Goal: Information Seeking & Learning: Learn about a topic

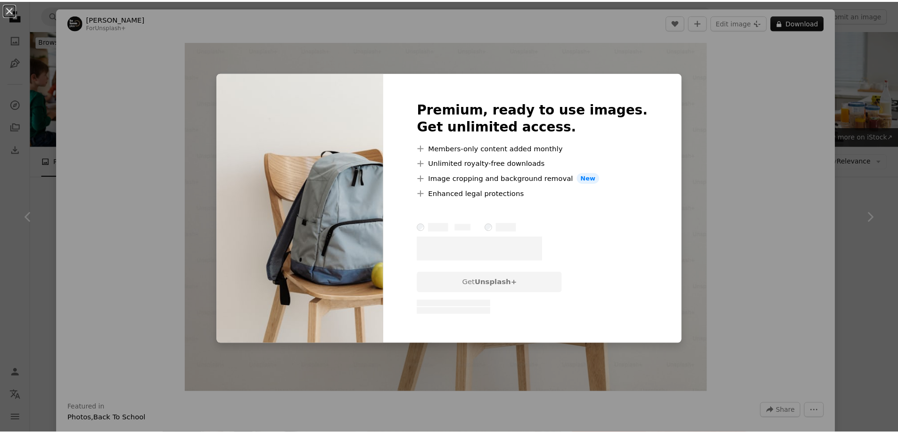
scroll to position [2877, 0]
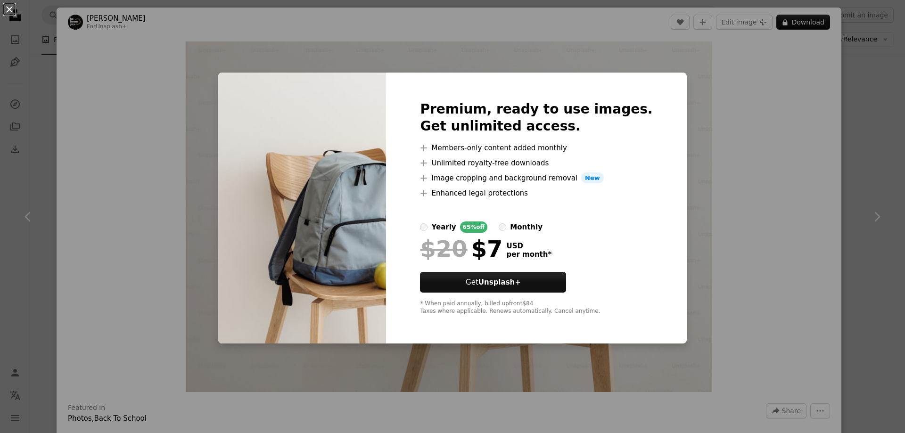
click at [12, 14] on button "An X shape" at bounding box center [9, 9] width 11 height 11
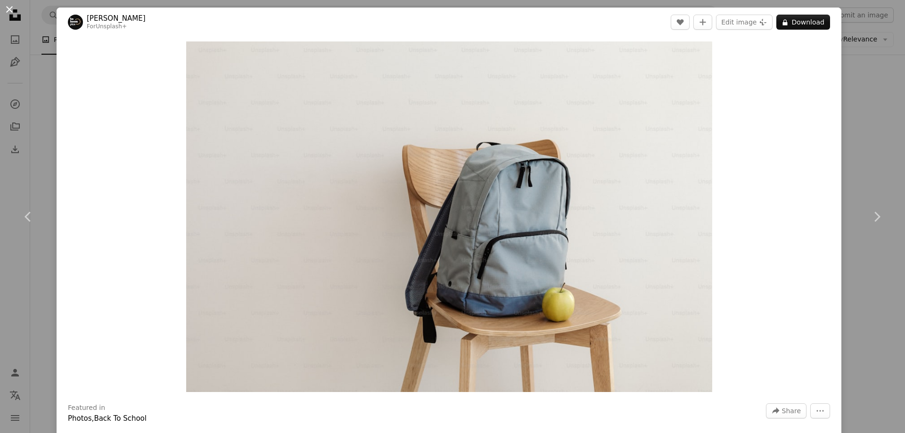
click at [8, 13] on button "An X shape" at bounding box center [9, 9] width 11 height 11
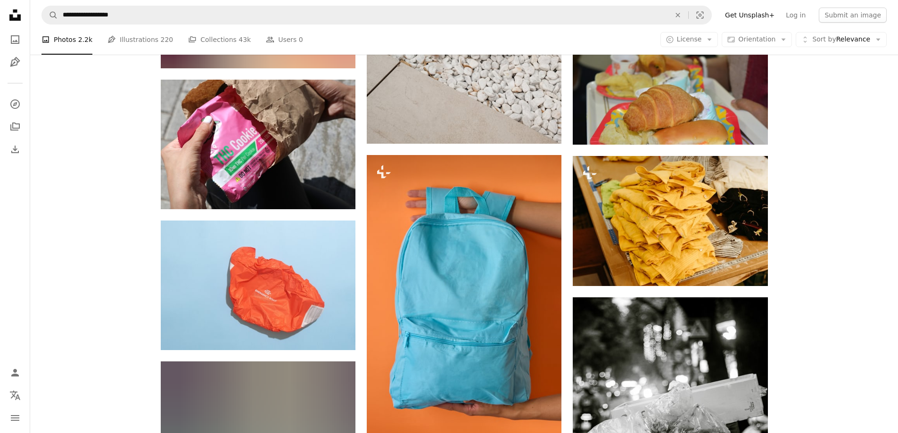
scroll to position [9007, 0]
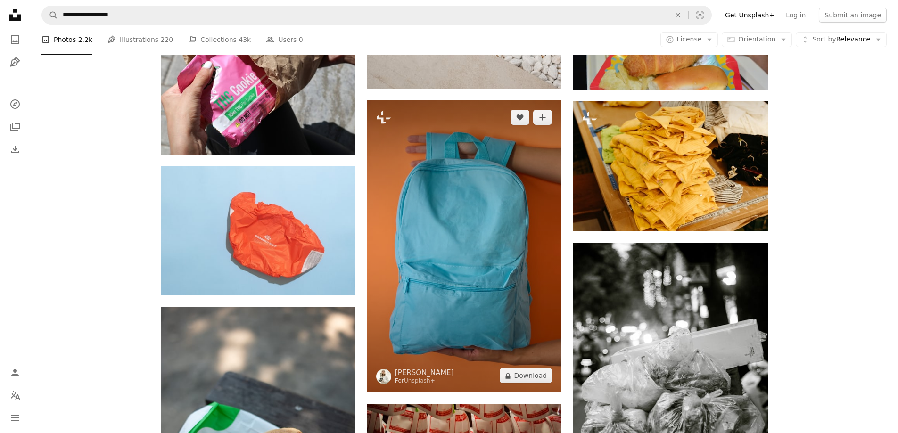
click at [473, 266] on img at bounding box center [464, 246] width 195 height 292
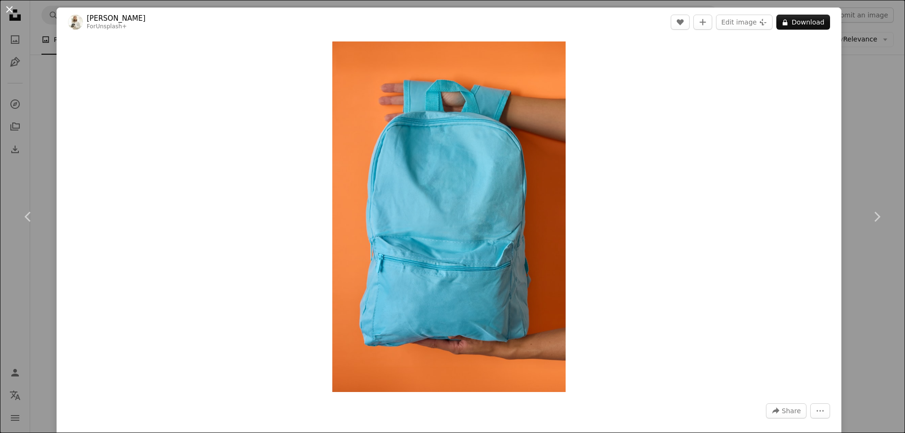
click at [14, 11] on button "An X shape" at bounding box center [9, 9] width 11 height 11
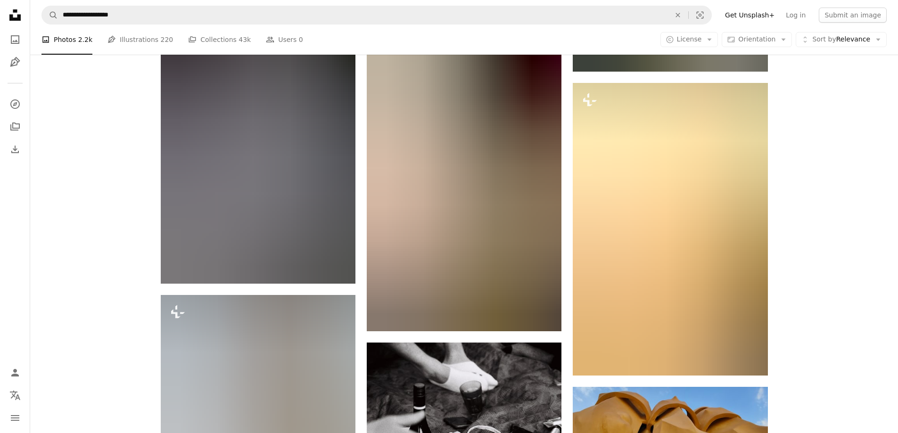
scroll to position [25464, 0]
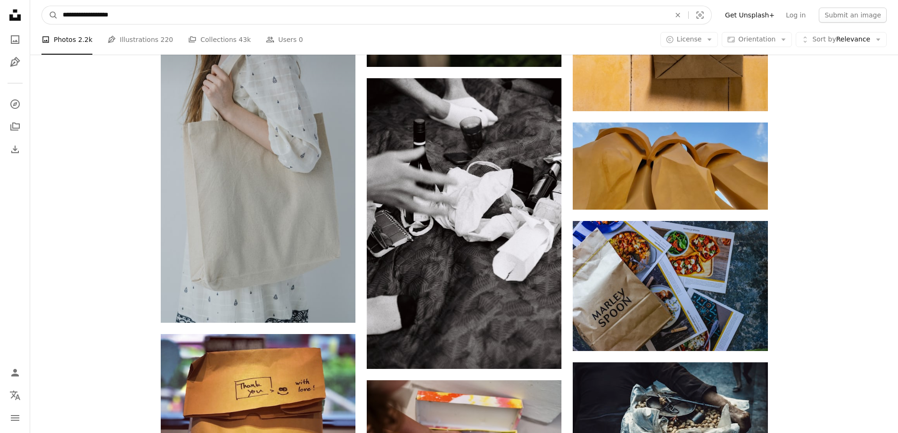
drag, startPoint x: 122, startPoint y: 13, endPoint x: 86, endPoint y: 11, distance: 35.9
click at [86, 11] on input "**********" at bounding box center [363, 15] width 610 height 18
type input "**********"
click button "A magnifying glass" at bounding box center [50, 15] width 16 height 18
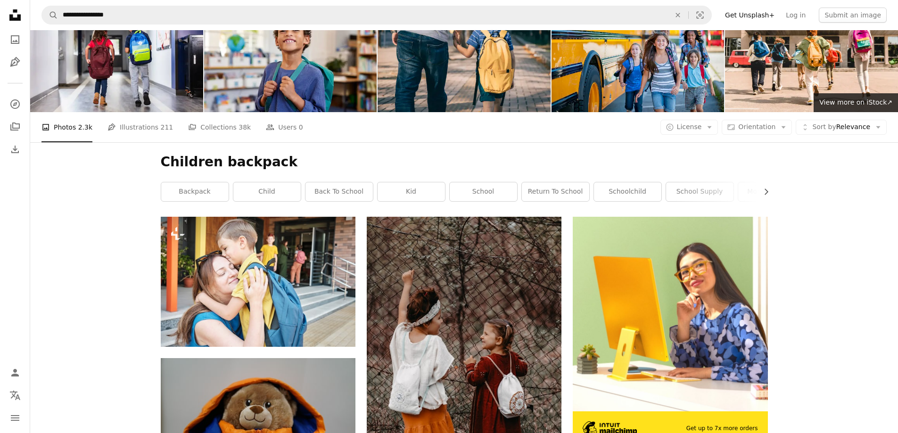
scroll to position [47, 0]
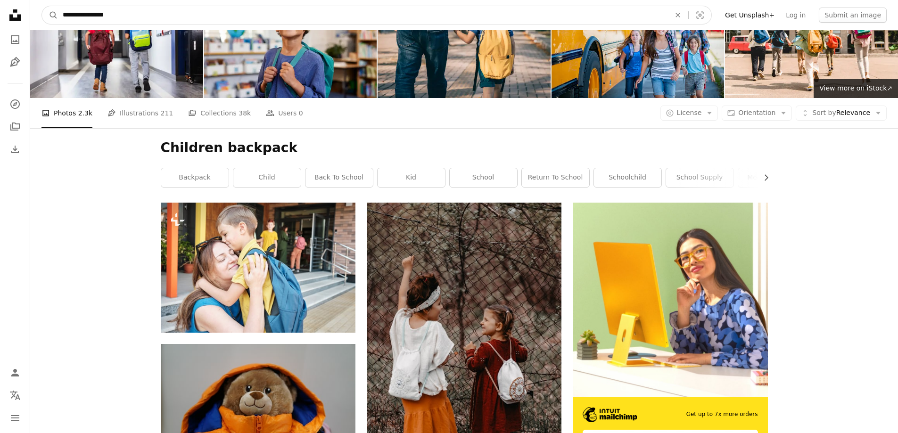
click at [78, 12] on input "**********" at bounding box center [363, 15] width 610 height 18
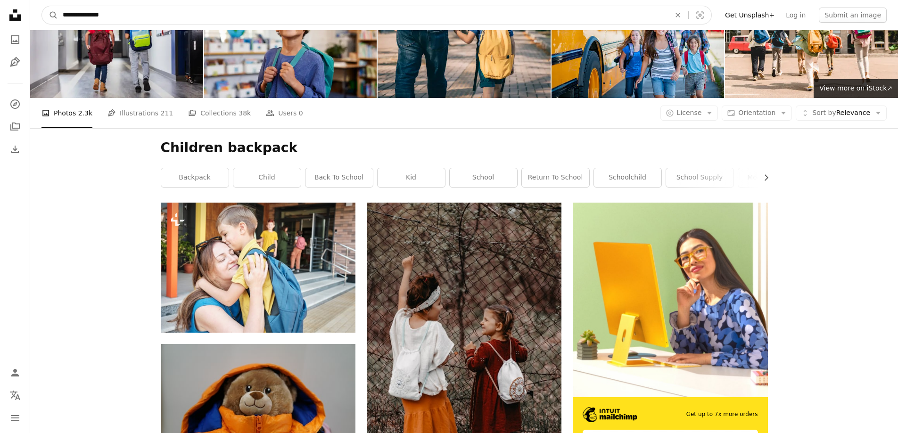
type input "**********"
click button "A magnifying glass" at bounding box center [50, 15] width 16 height 18
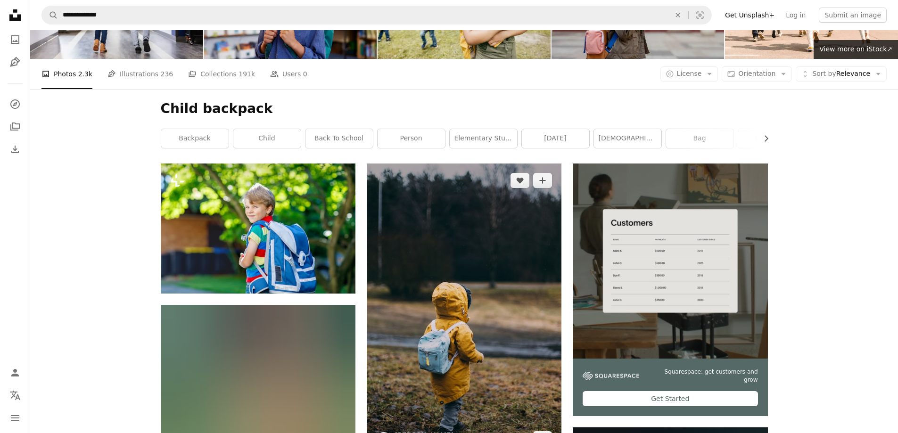
scroll to position [94, 0]
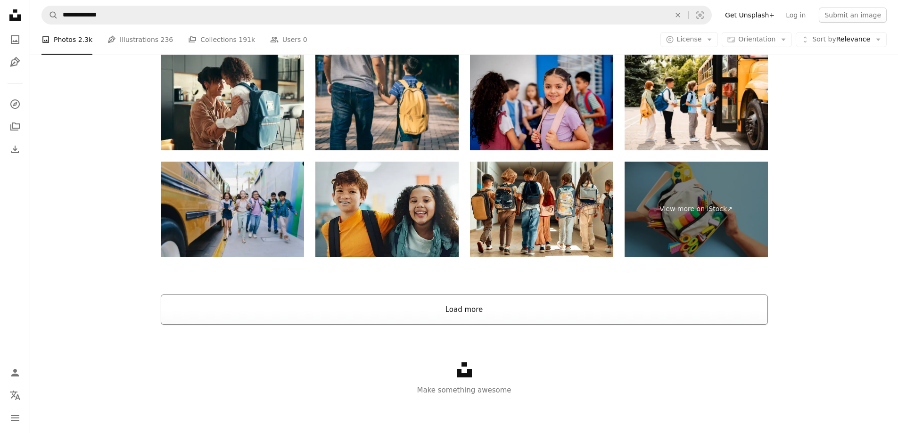
click at [428, 304] on button "Load more" at bounding box center [464, 310] width 607 height 30
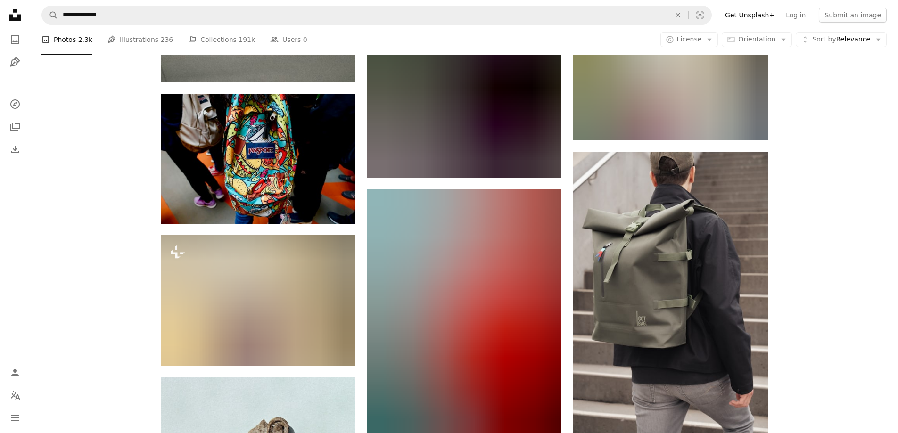
scroll to position [3336, 0]
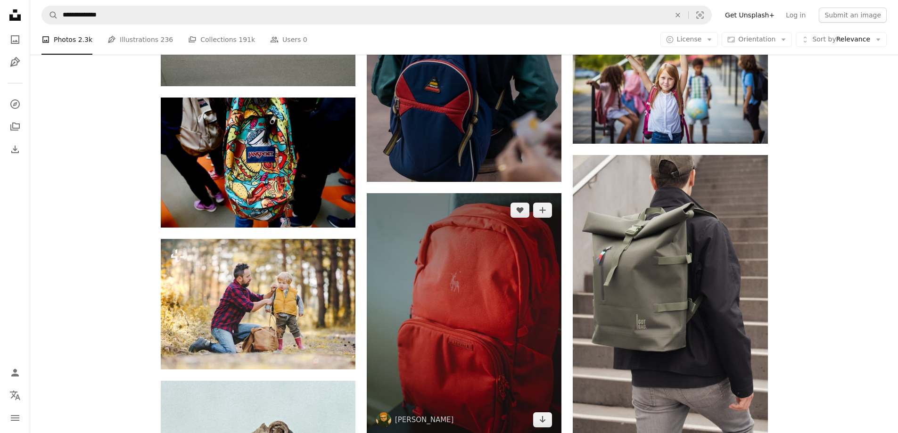
click at [462, 256] on img at bounding box center [464, 315] width 195 height 244
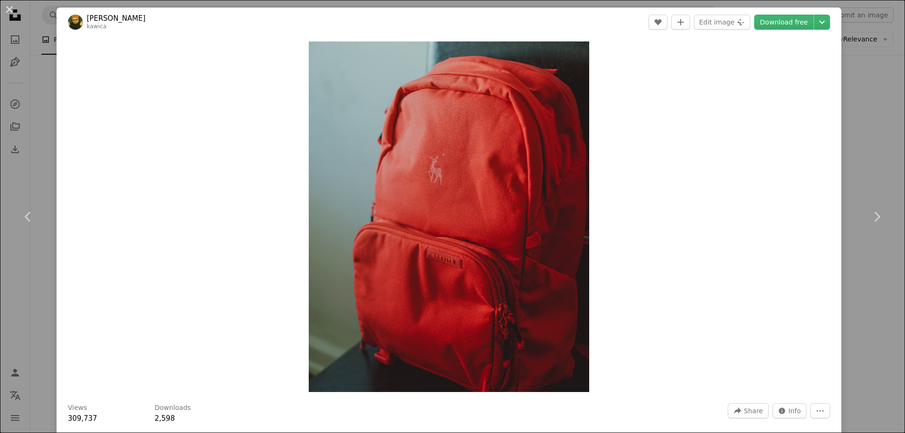
click at [233, 261] on div "Zoom in" at bounding box center [449, 217] width 785 height 360
click at [10, 9] on button "An X shape" at bounding box center [9, 9] width 11 height 11
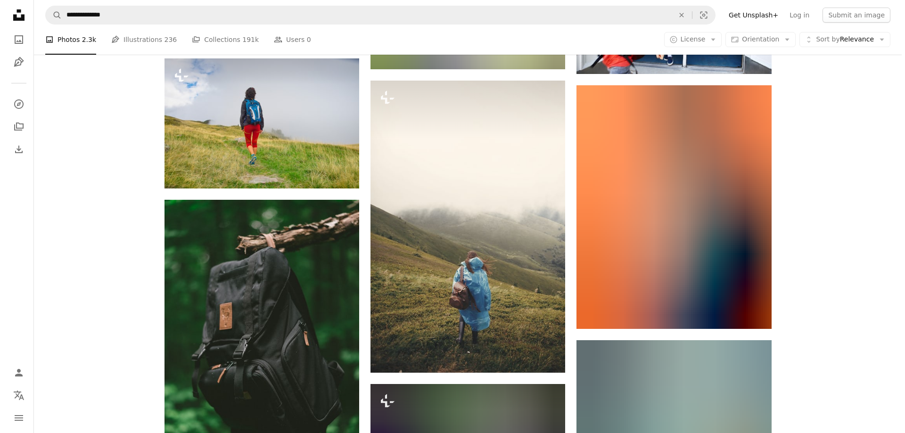
scroll to position [12720, 0]
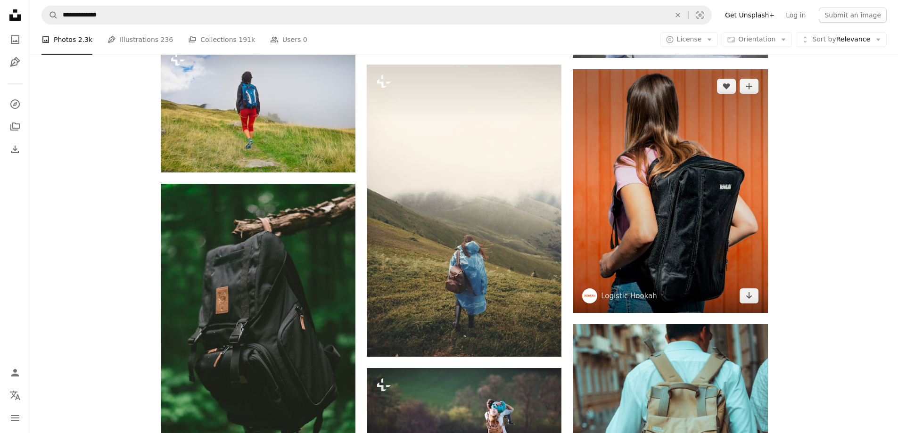
click at [691, 236] on img at bounding box center [670, 191] width 195 height 244
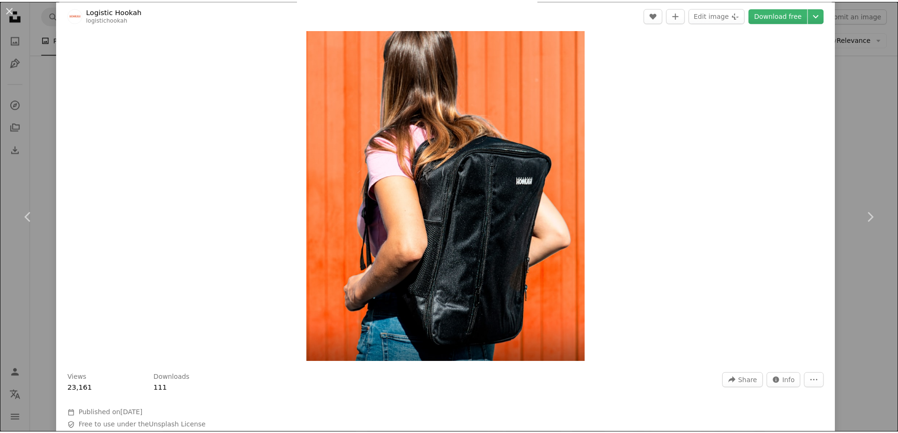
scroll to position [47, 0]
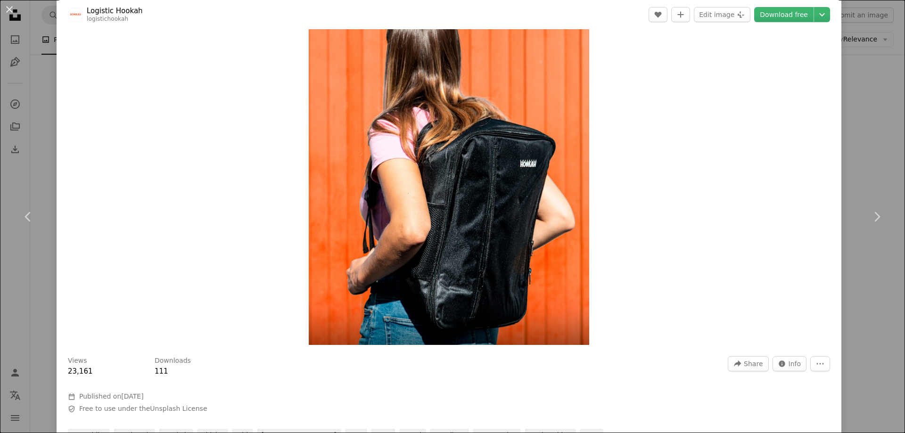
click at [9, 11] on button "An X shape" at bounding box center [9, 9] width 11 height 11
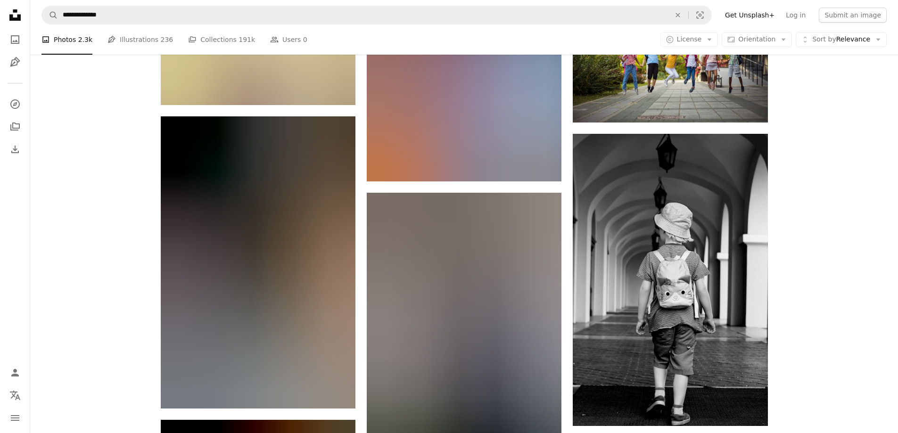
scroll to position [15408, 0]
